Goal: Task Accomplishment & Management: Manage account settings

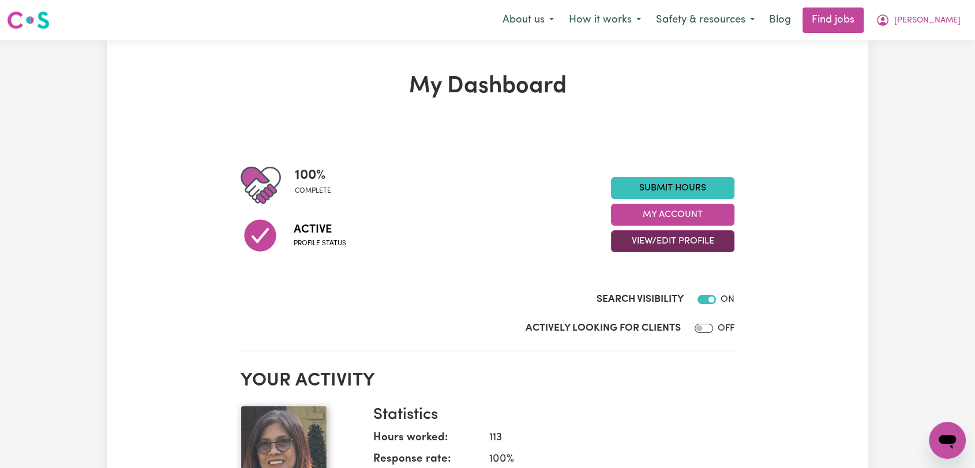
click at [660, 241] on button "View/Edit Profile" at bounding box center [672, 241] width 123 height 22
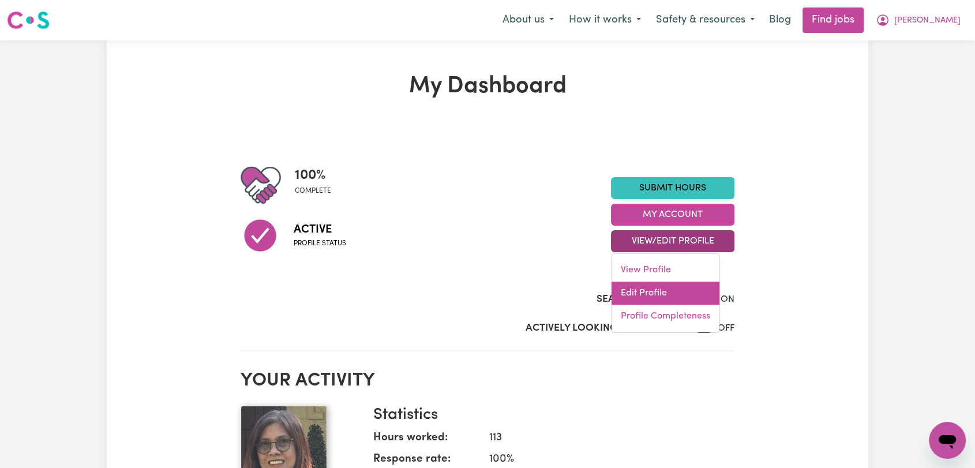
click at [678, 283] on link "Edit Profile" at bounding box center [666, 293] width 108 height 23
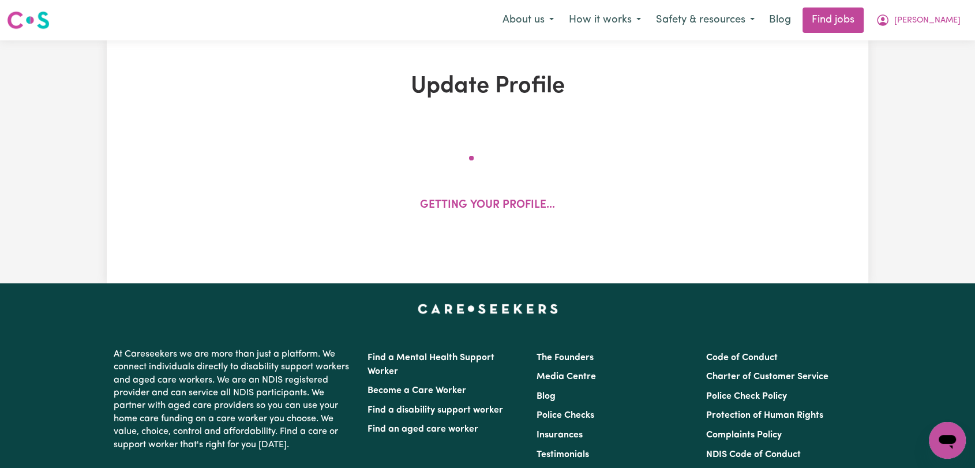
select select "[DEMOGRAPHIC_DATA]"
select select "[DEMOGRAPHIC_DATA] Citizen"
select select "Studying a healthcare related degree or qualification"
select select "50"
select select "55"
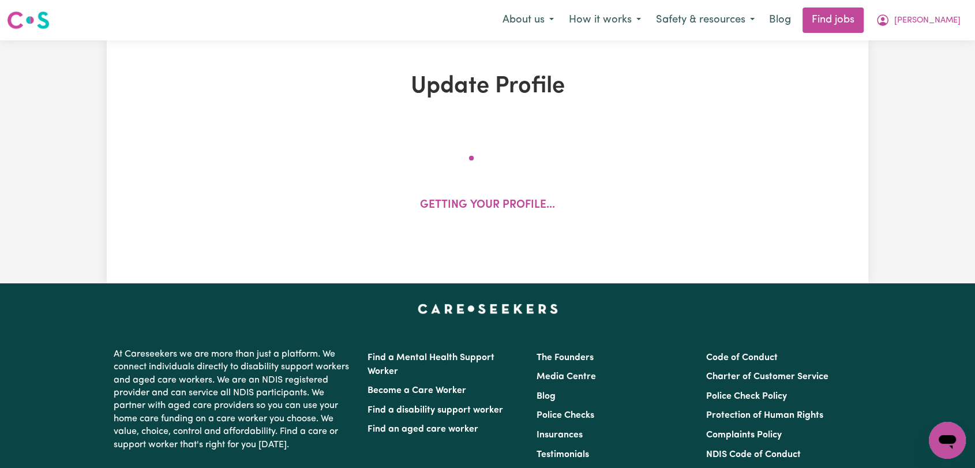
select select "65"
select select "75"
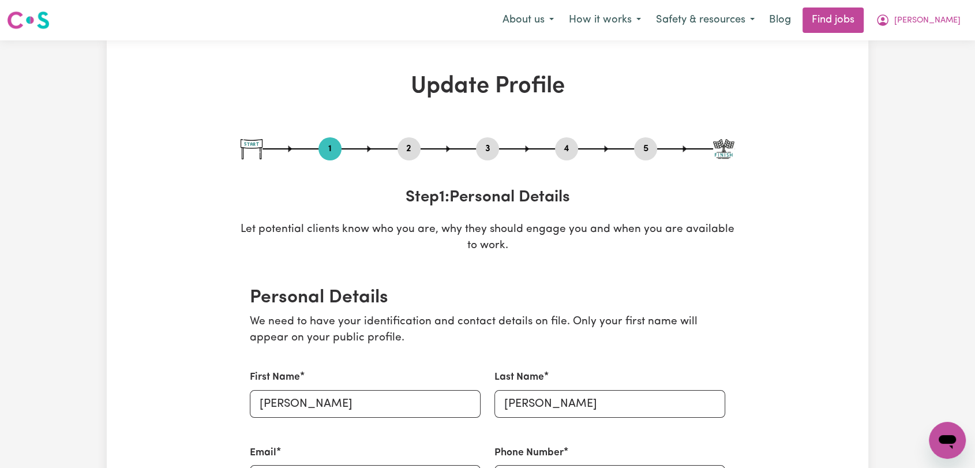
click at [419, 155] on button "2" at bounding box center [408, 148] width 23 height 15
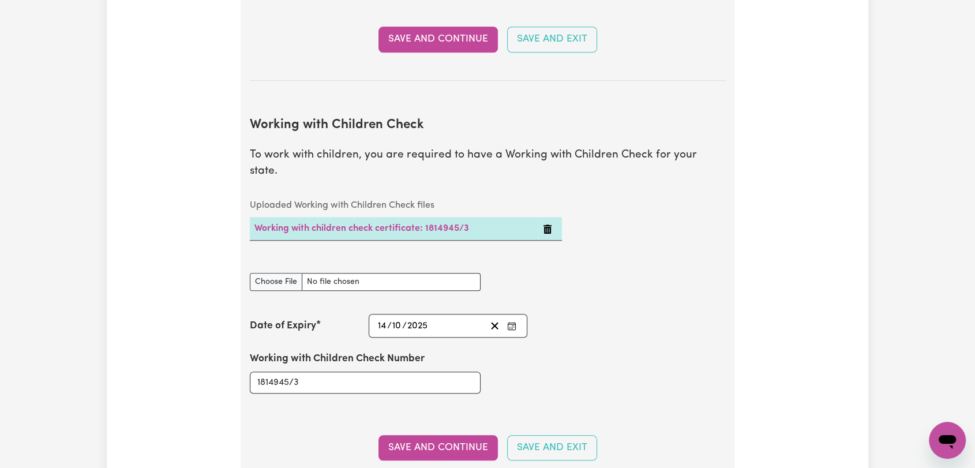
scroll to position [1154, 0]
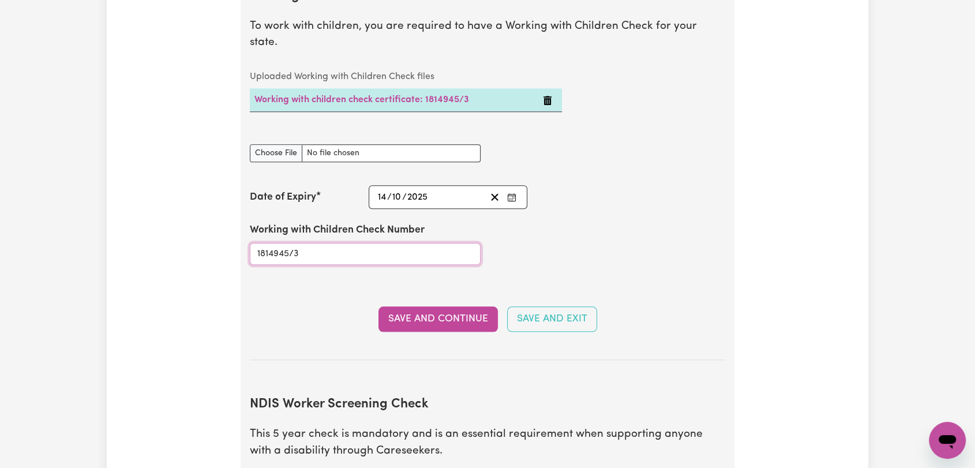
click at [331, 243] on input "1814945/3" at bounding box center [365, 254] width 231 height 22
type input "1814945/4"
click at [515, 193] on icon "Enter the Date of Expiry of your Working with Children Check" at bounding box center [511, 197] width 9 height 9
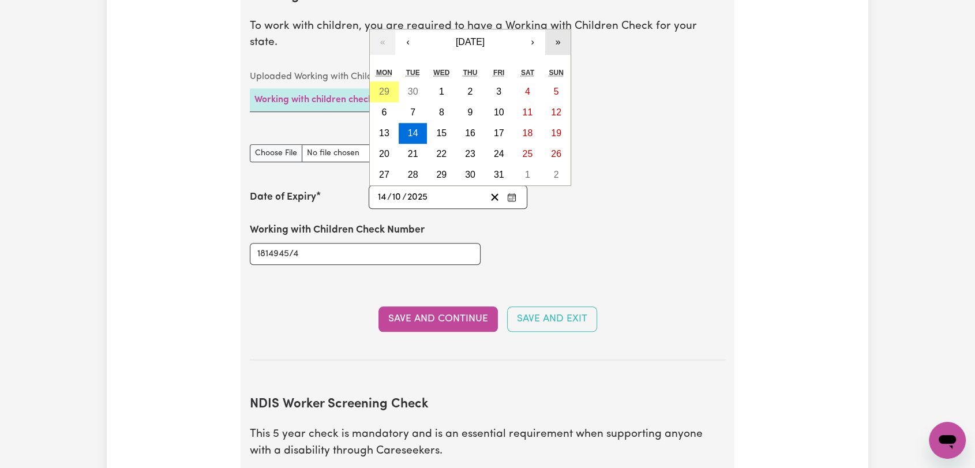
click at [562, 29] on button "»" at bounding box center [557, 41] width 25 height 25
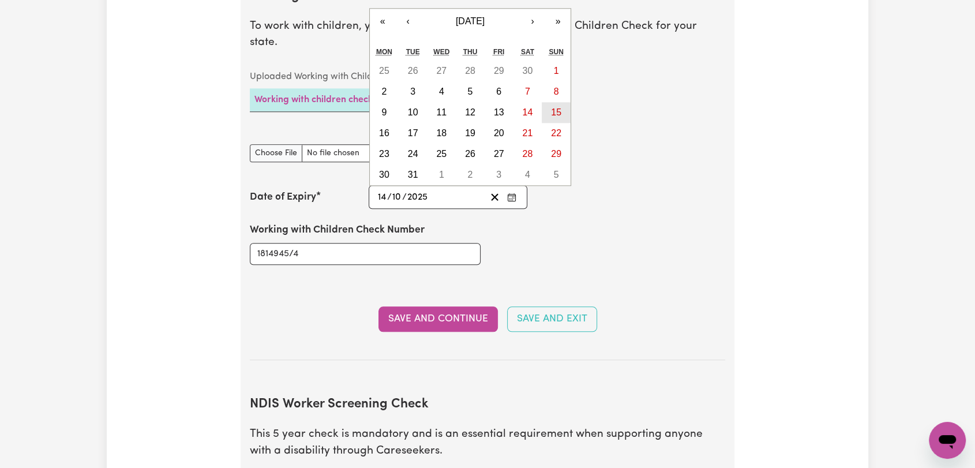
click at [551, 107] on abbr "15" at bounding box center [556, 112] width 10 height 10
type input "[DATE]"
type input "15"
type input "2028"
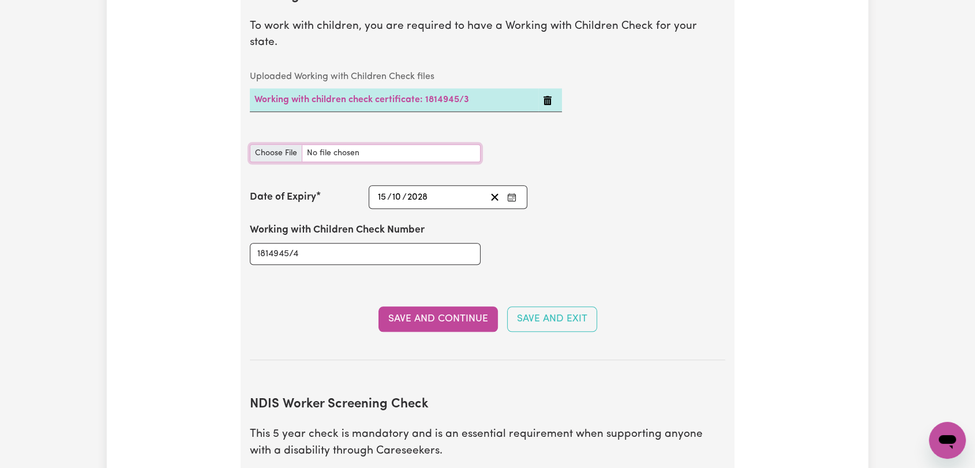
click at [280, 144] on input "Working with Children Check document" at bounding box center [365, 153] width 231 height 18
type input "C:\fakepath\[PERSON_NAME] - WWCC - [DATE].jpg"
click at [438, 306] on button "Save and Continue" at bounding box center [437, 318] width 119 height 25
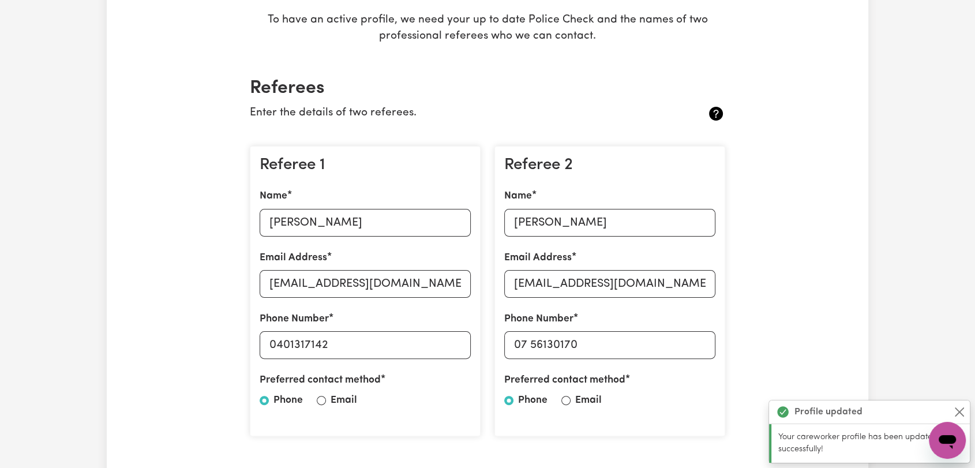
scroll to position [0, 0]
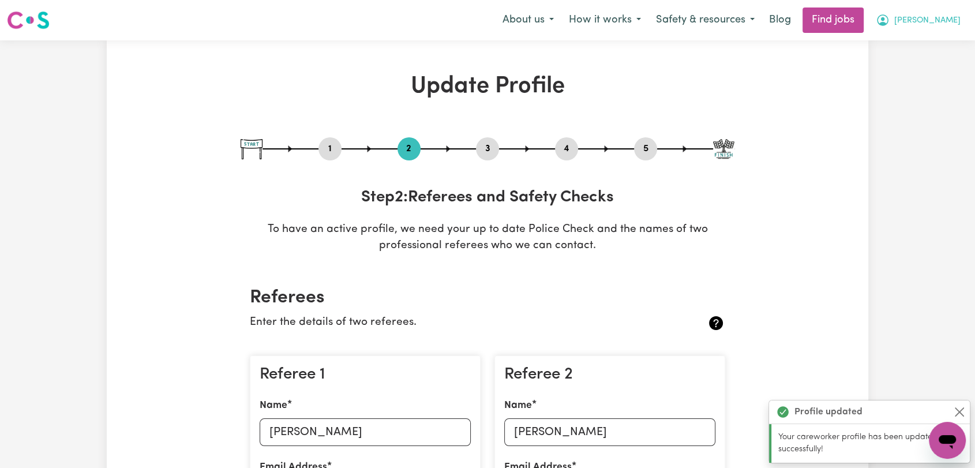
drag, startPoint x: 937, startPoint y: 24, endPoint x: 938, endPoint y: 32, distance: 7.6
click at [937, 24] on span "[PERSON_NAME]" at bounding box center [927, 20] width 66 height 13
click at [928, 84] on link "Logout" at bounding box center [921, 88] width 91 height 22
